Goal: Use online tool/utility: Use online tool/utility

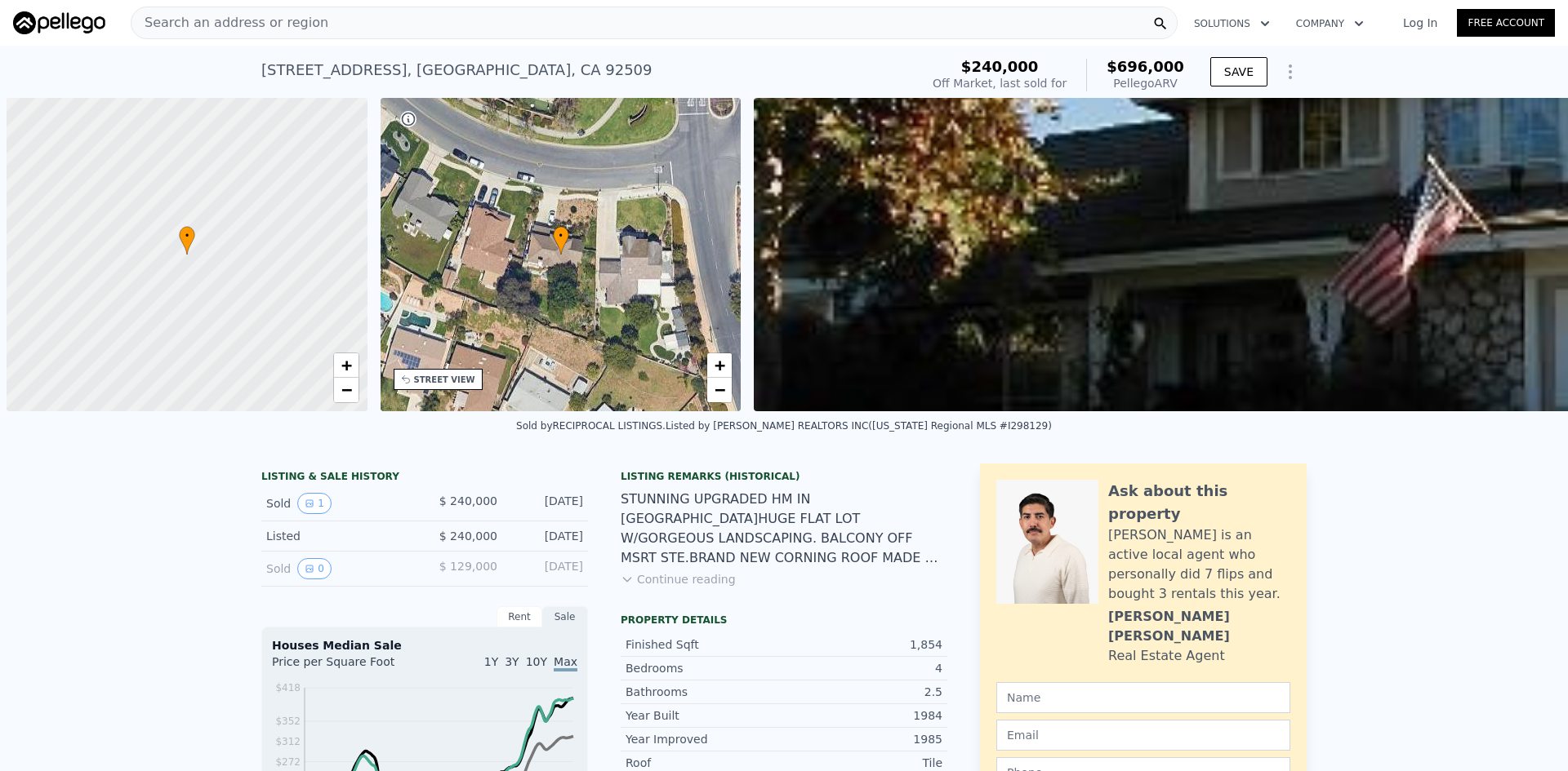
scroll to position [0, 7]
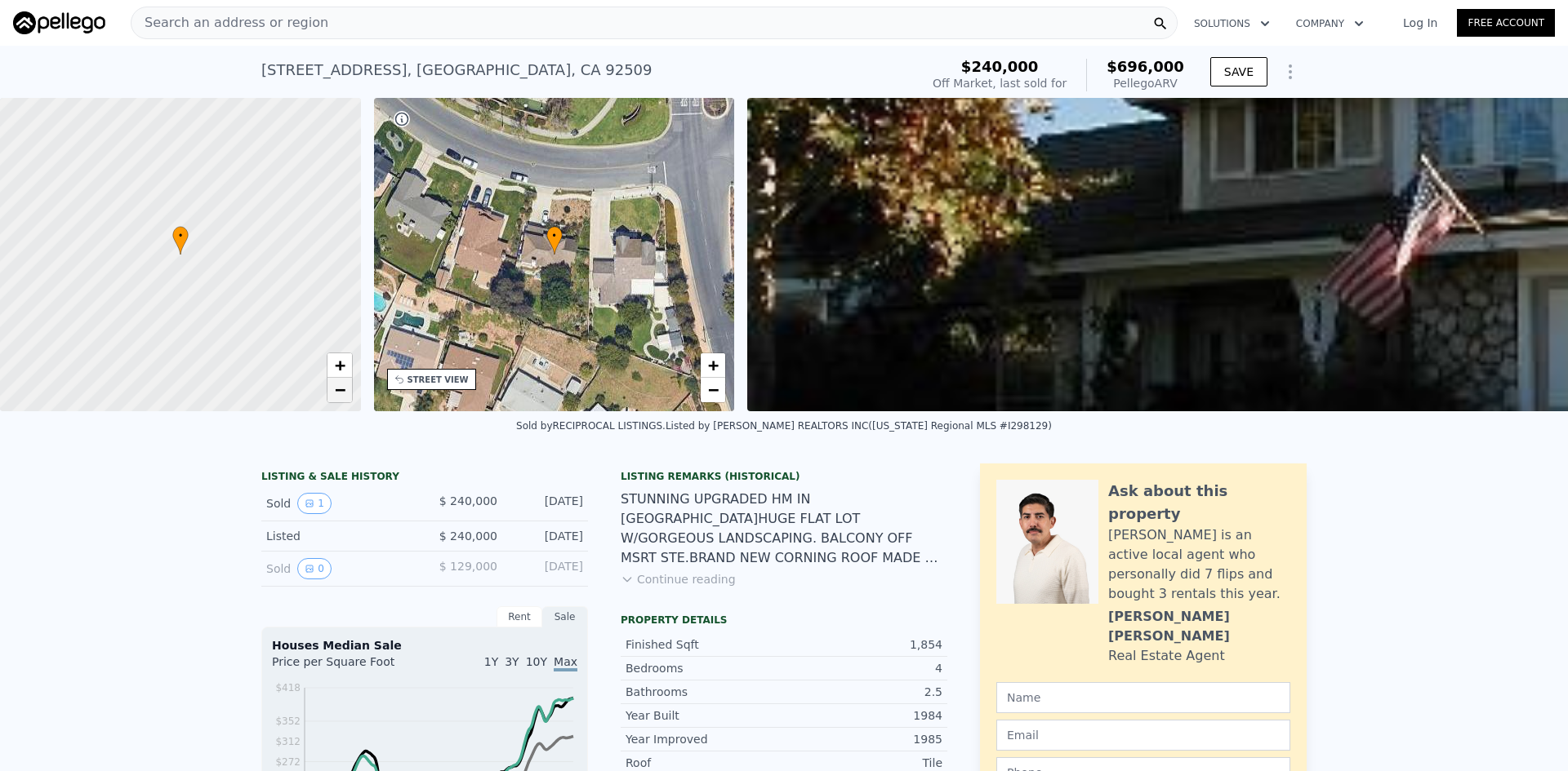
click at [345, 388] on span "−" at bounding box center [339, 389] width 11 height 21
drag, startPoint x: 294, startPoint y: 360, endPoint x: 257, endPoint y: 265, distance: 102.0
click at [257, 265] on div at bounding box center [180, 253] width 432 height 376
click at [344, 389] on span "−" at bounding box center [339, 389] width 11 height 21
click at [343, 367] on span "+" at bounding box center [339, 365] width 11 height 21
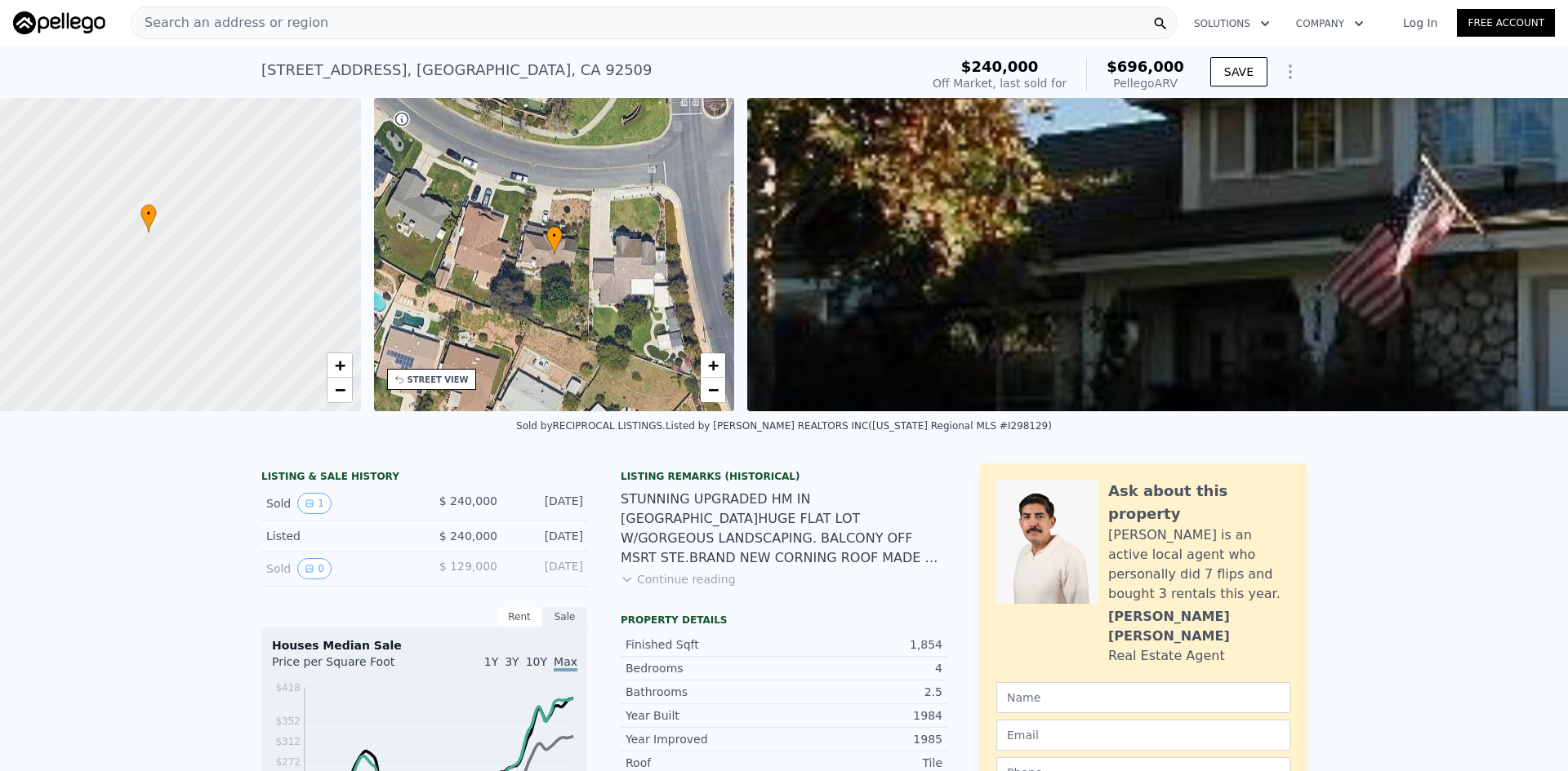
drag, startPoint x: 225, startPoint y: 271, endPoint x: 229, endPoint y: 344, distance: 73.1
click at [229, 344] on div at bounding box center [180, 255] width 432 height 376
click at [341, 359] on span "+" at bounding box center [339, 365] width 11 height 21
drag, startPoint x: 205, startPoint y: 288, endPoint x: 255, endPoint y: 341, distance: 72.9
click at [255, 341] on div at bounding box center [185, 264] width 432 height 376
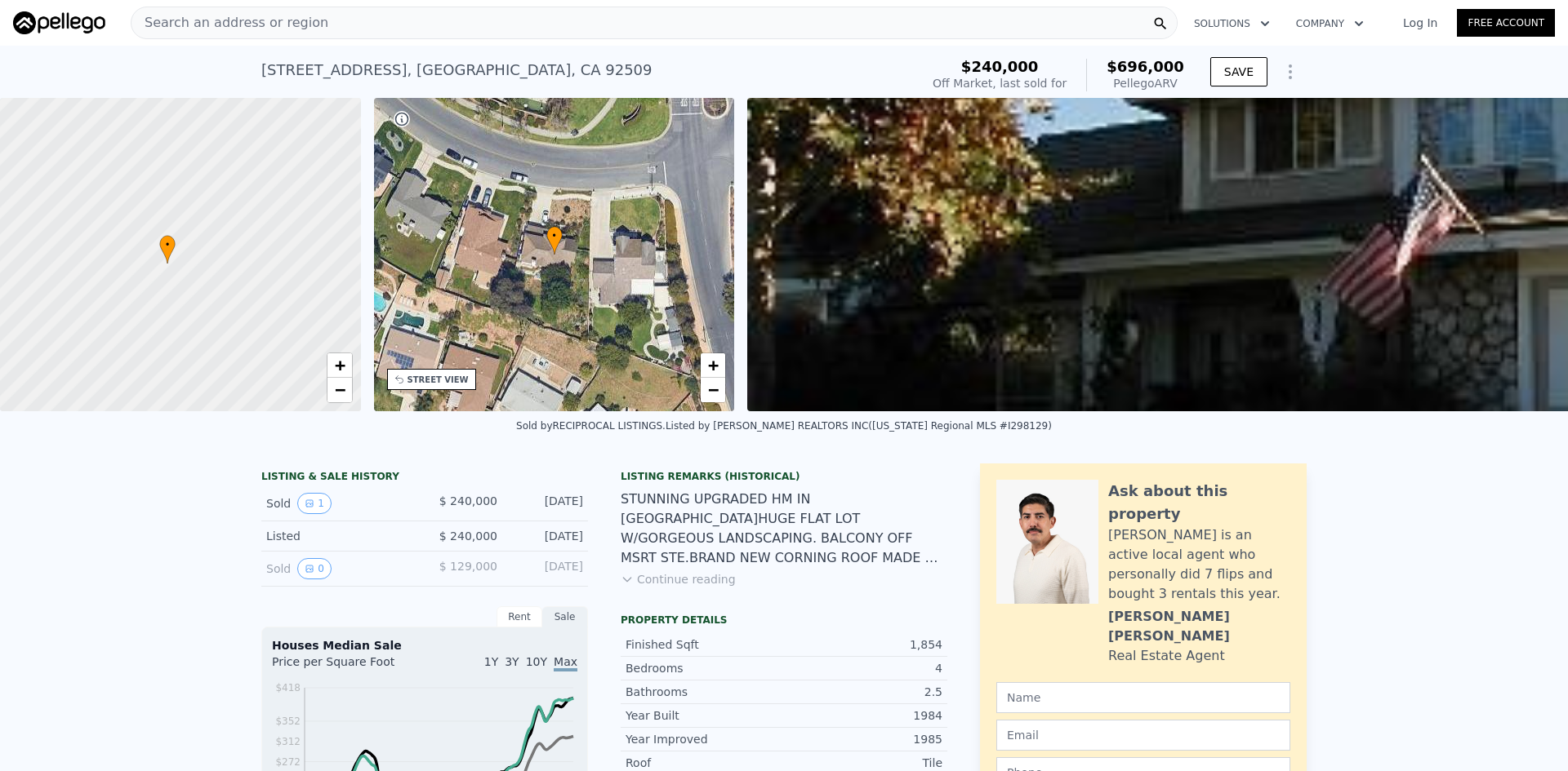
click at [323, 352] on div at bounding box center [180, 255] width 432 height 376
type input "1326"
checkbox input "false"
checkbox input "true"
type input "$ 684,000"
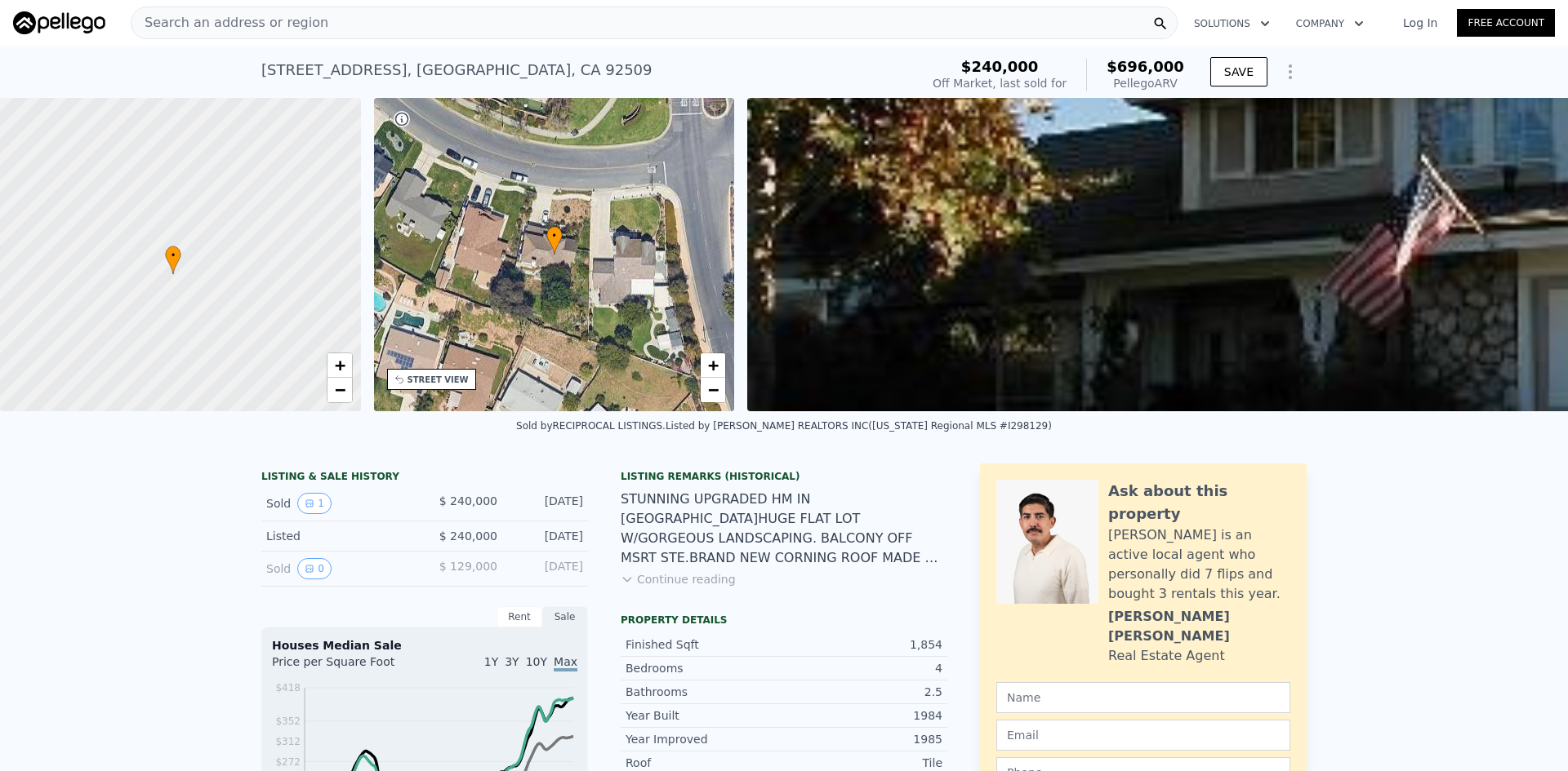
type input "$ 389,600"
